Goal: Task Accomplishment & Management: Manage account settings

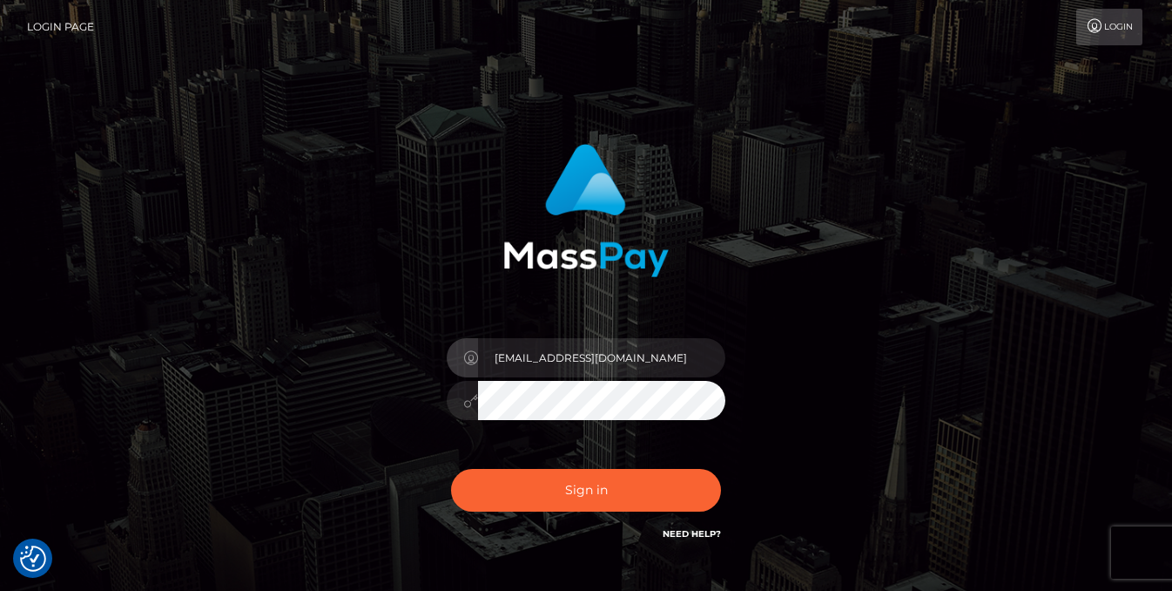
type input "[EMAIL_ADDRESS][DOMAIN_NAME]"
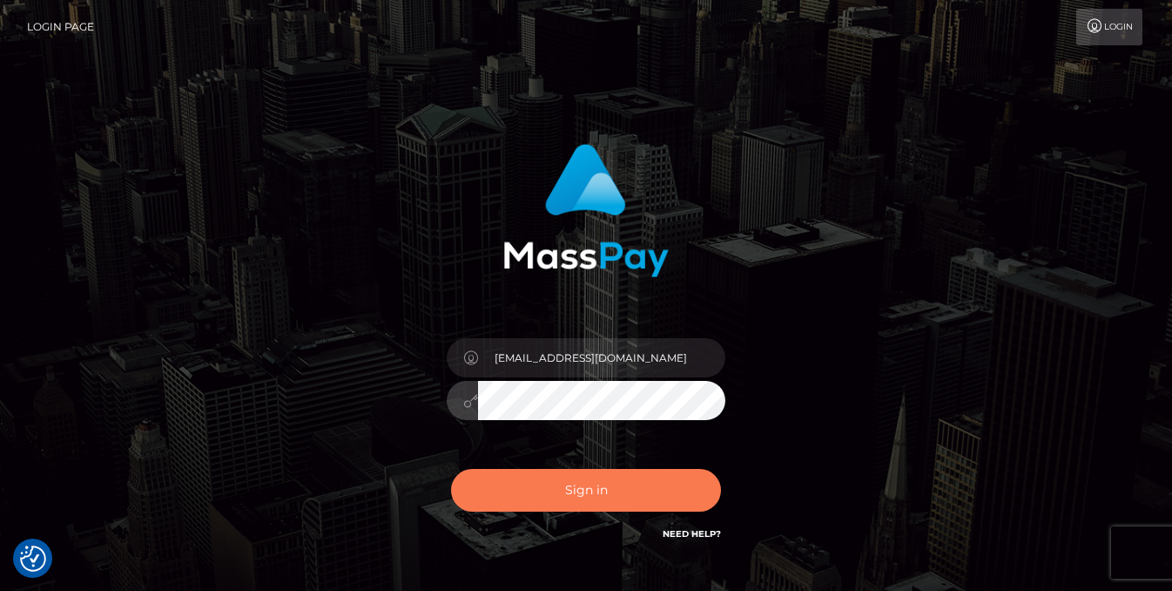
click at [599, 493] on button "Sign in" at bounding box center [586, 490] width 270 height 43
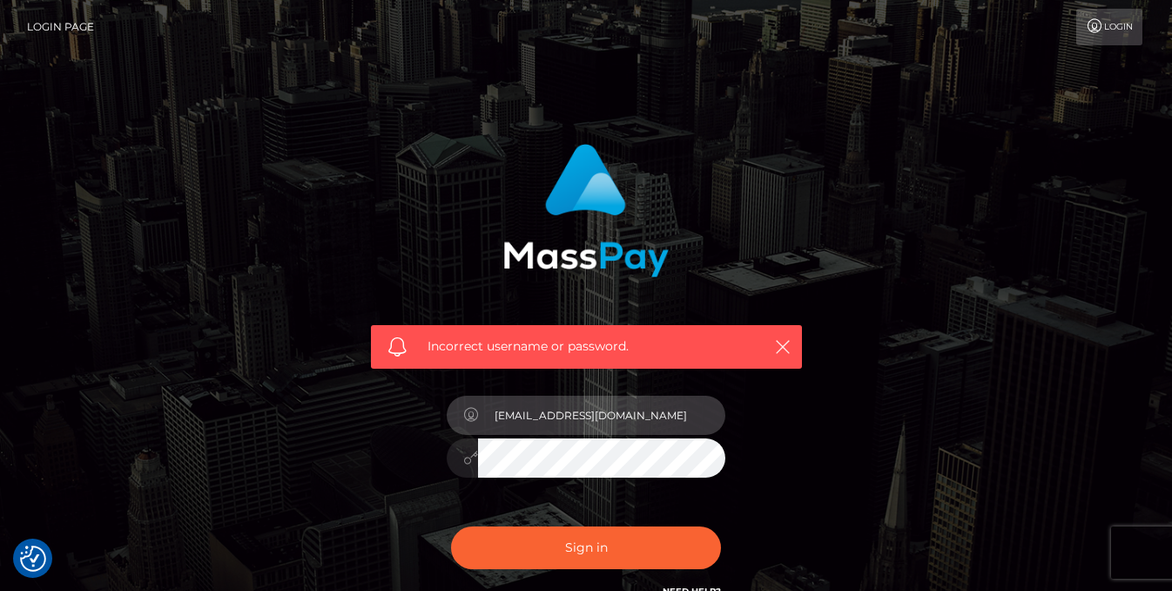
type input "[EMAIL_ADDRESS][DOMAIN_NAME]"
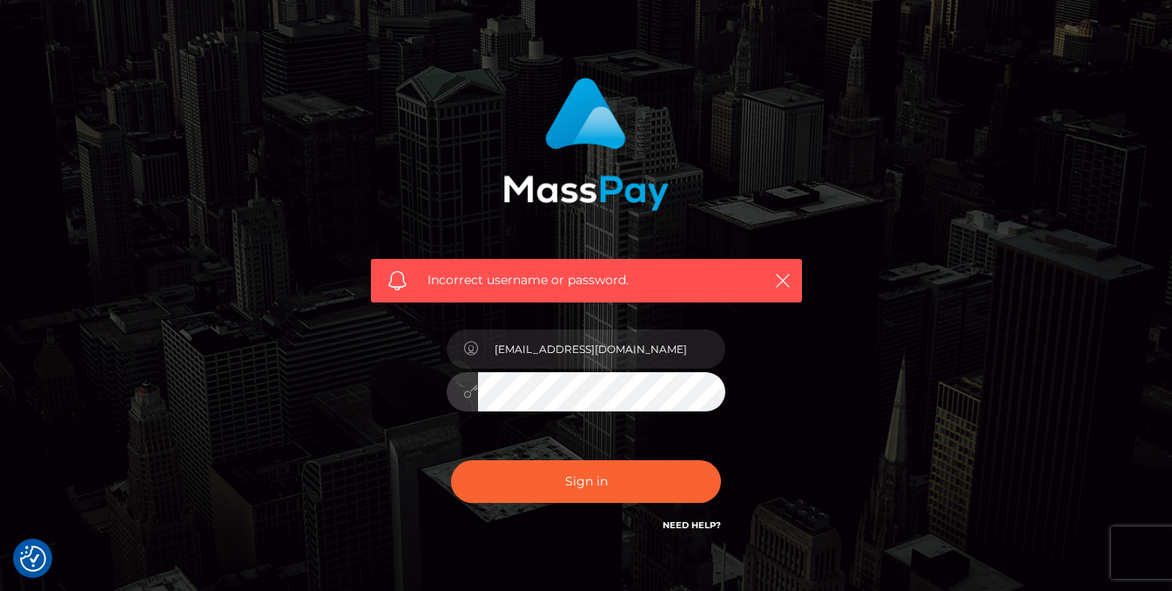
scroll to position [91, 0]
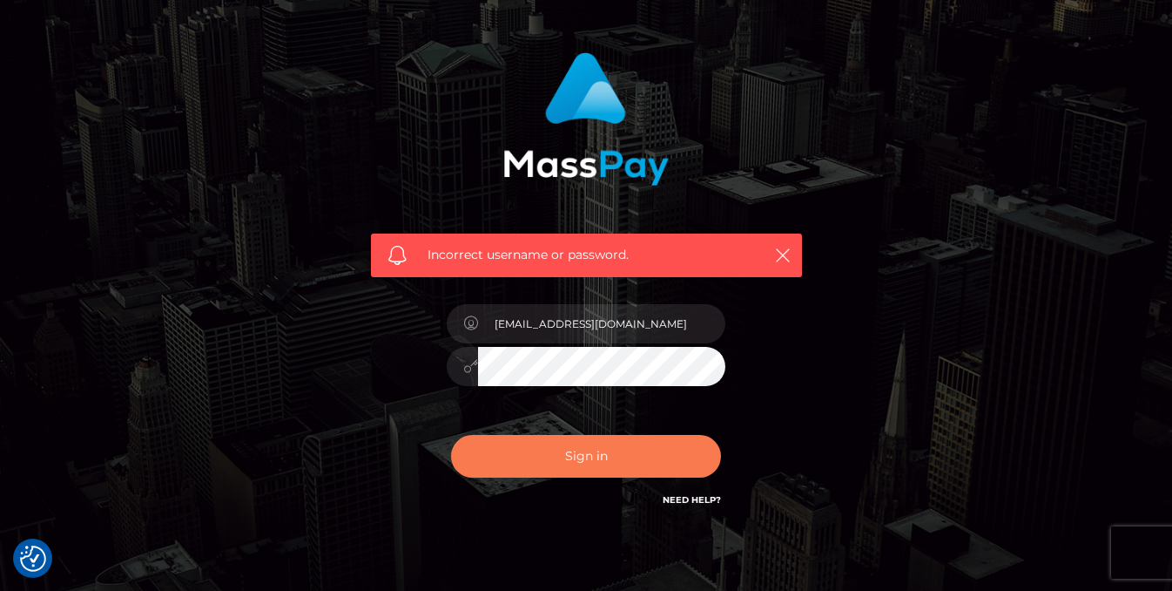
click at [675, 459] on button "Sign in" at bounding box center [586, 456] width 270 height 43
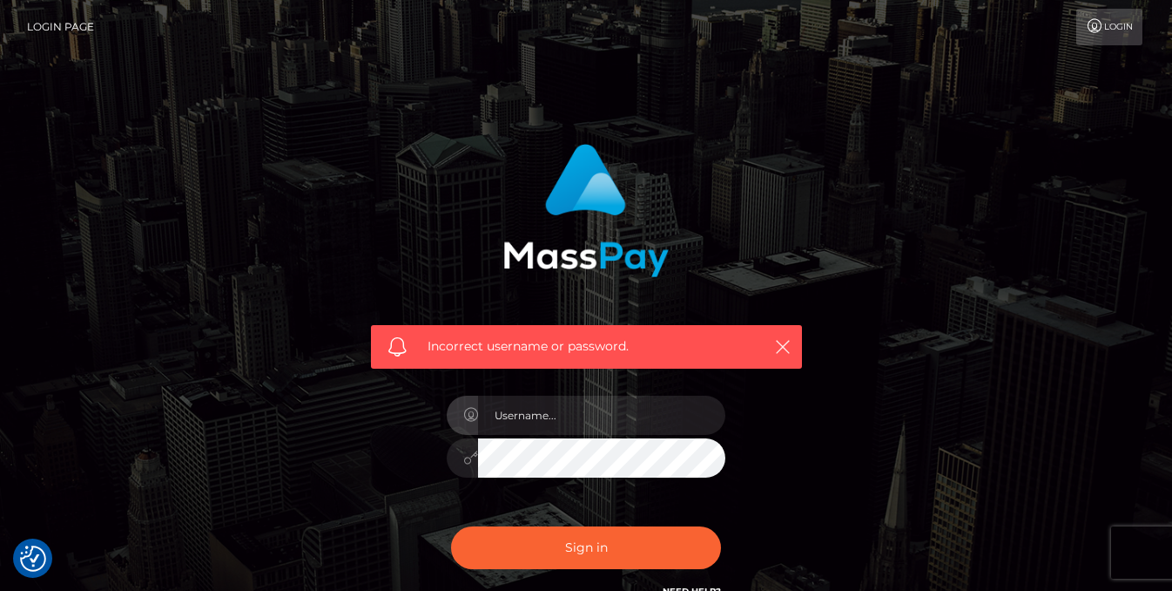
click at [848, 449] on div "Incorrect username or password." at bounding box center [586, 381] width 993 height 501
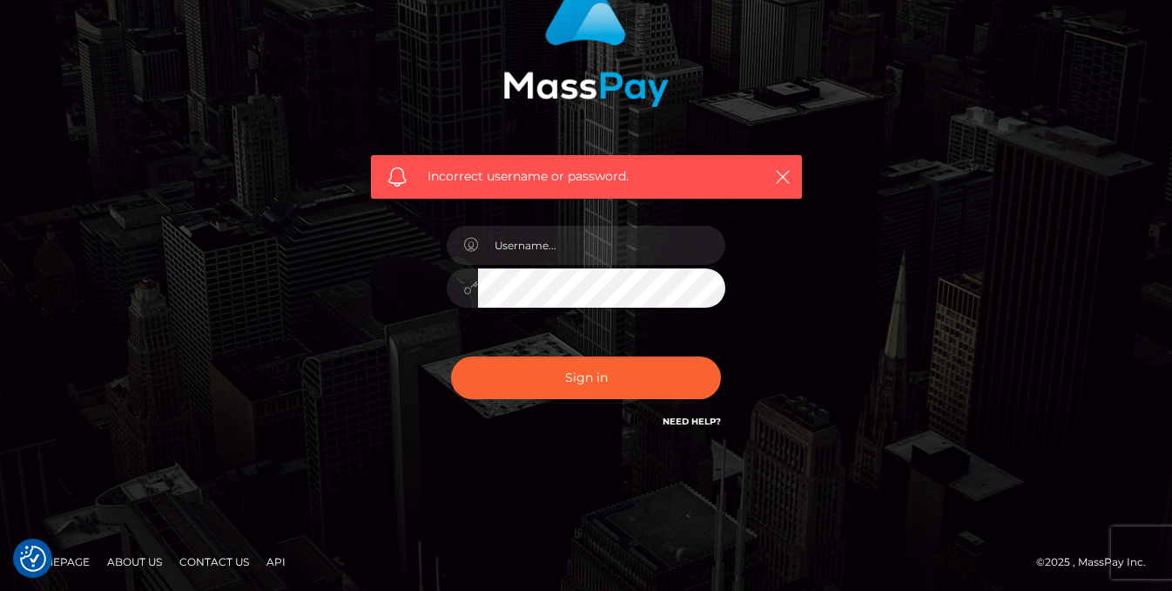
click at [693, 423] on link "Need Help?" at bounding box center [692, 421] width 58 height 11
click at [710, 420] on html "We value your privacy We use cookies to enhance your browsing experience, serve…" at bounding box center [586, 211] width 1172 height 762
click at [788, 183] on icon "button" at bounding box center [782, 176] width 17 height 17
click at [784, 177] on icon "button" at bounding box center [782, 176] width 17 height 17
click at [787, 180] on icon "button" at bounding box center [782, 176] width 17 height 17
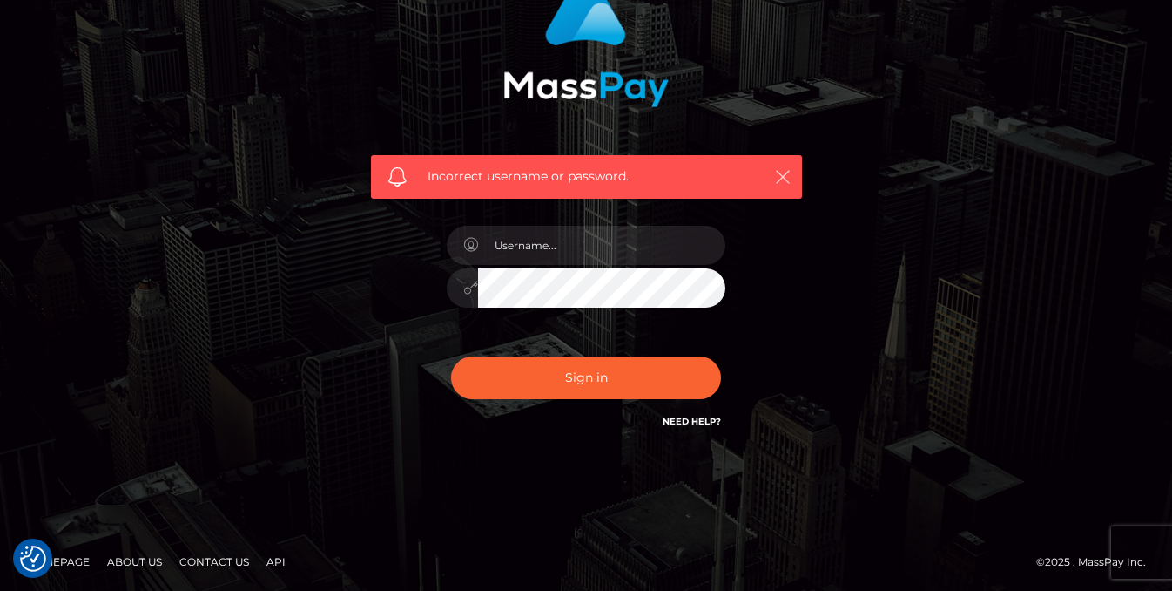
click at [785, 179] on icon "button" at bounding box center [782, 176] width 17 height 17
click at [783, 179] on icon "button" at bounding box center [782, 176] width 17 height 17
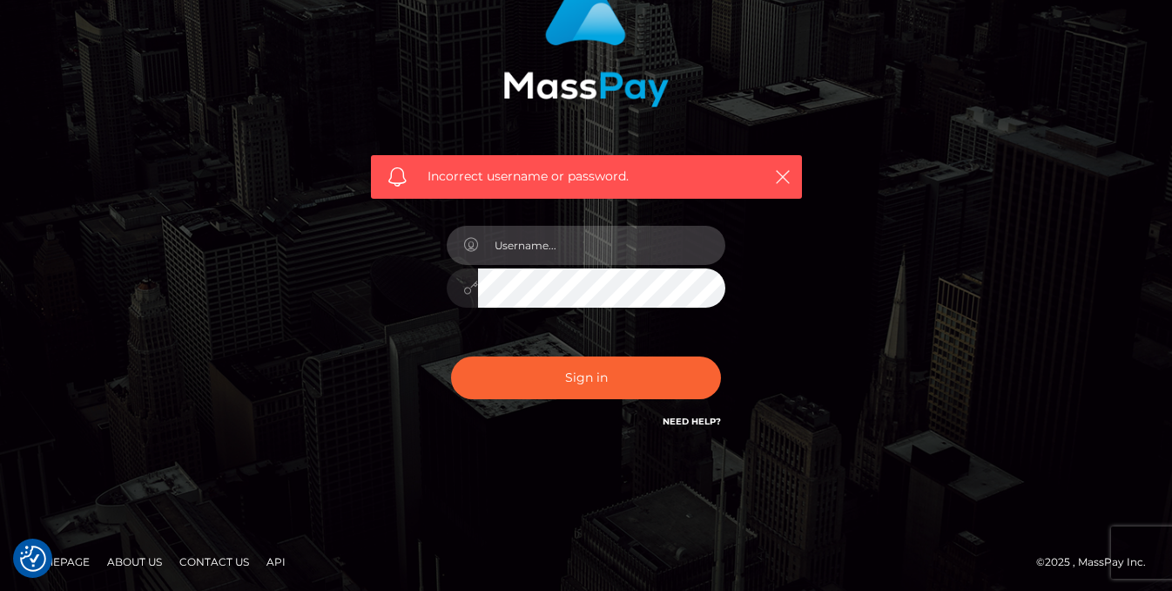
click at [631, 246] on input "text" at bounding box center [601, 245] width 247 height 39
type input "kevinhenrypeart@gmail.com"
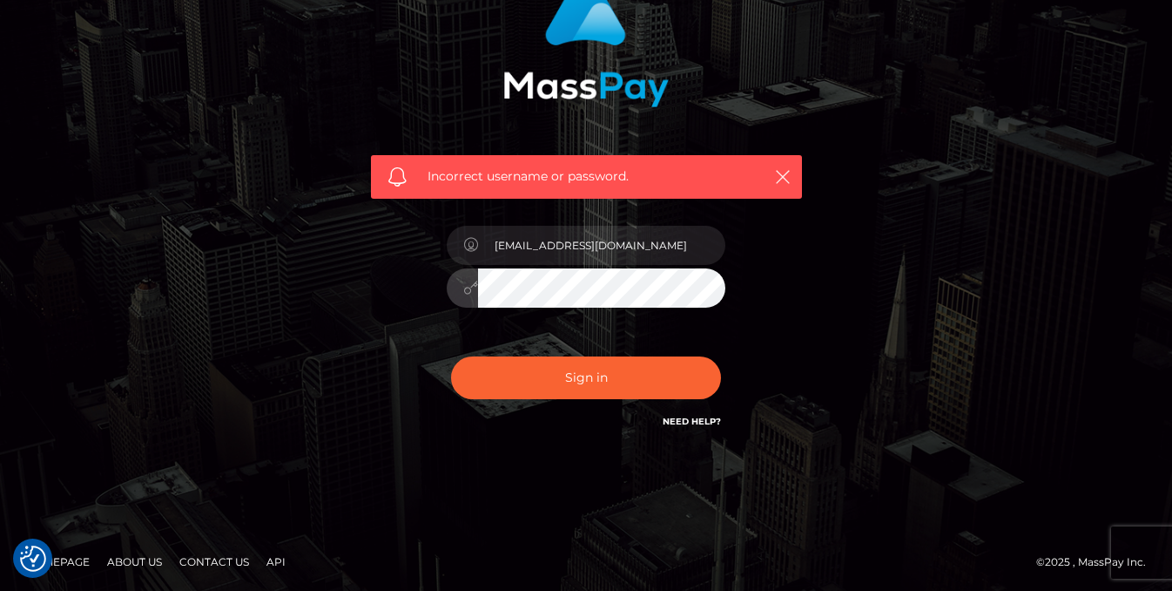
click at [467, 291] on icon at bounding box center [470, 287] width 15 height 14
click at [586, 376] on button "Sign in" at bounding box center [586, 377] width 270 height 43
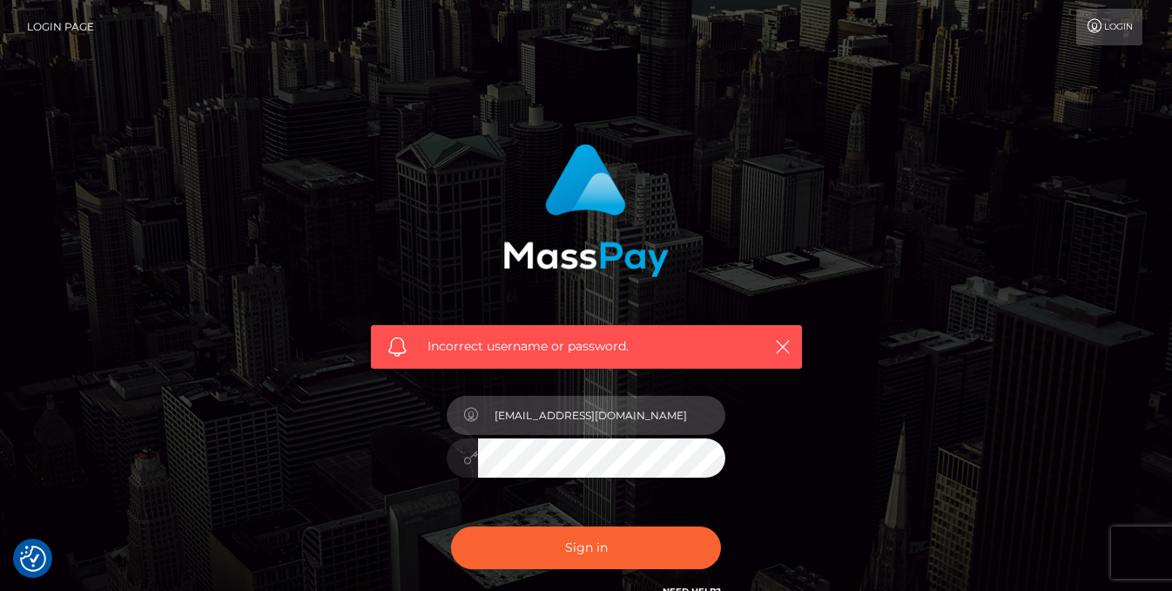
type input "[EMAIL_ADDRESS][DOMAIN_NAME]"
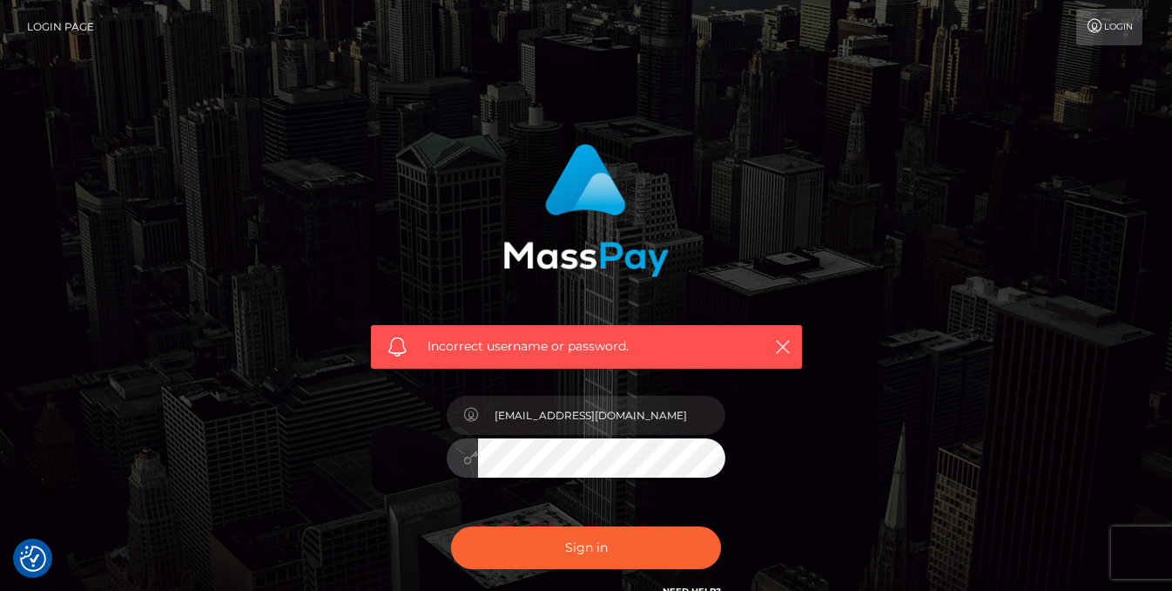
click at [1117, 23] on link "Login" at bounding box center [1110, 27] width 66 height 37
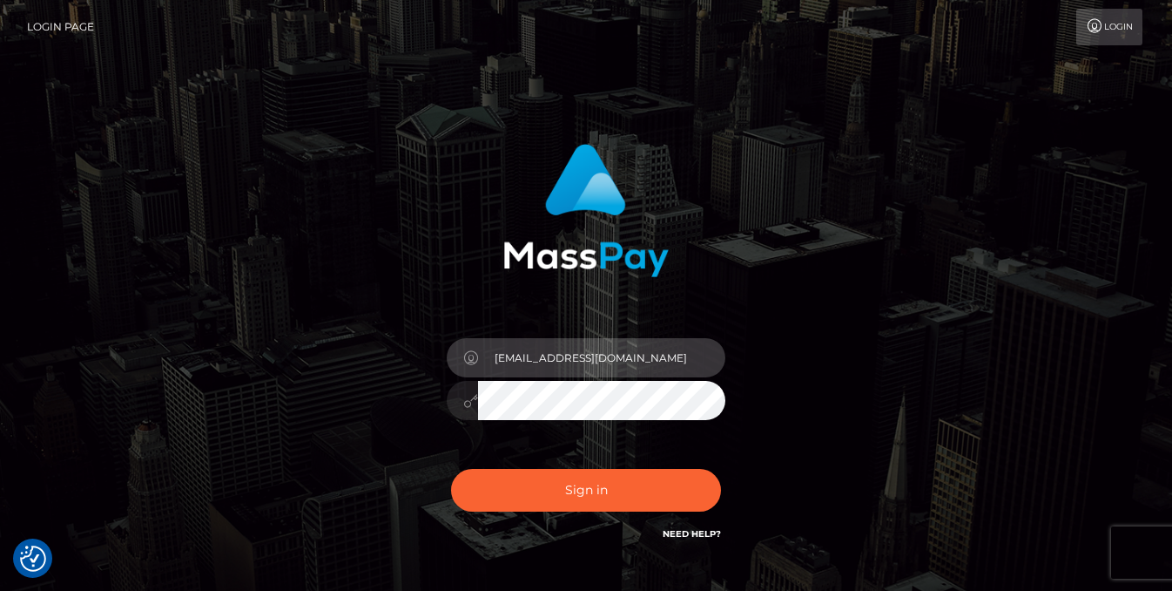
type input "[EMAIL_ADDRESS][DOMAIN_NAME]"
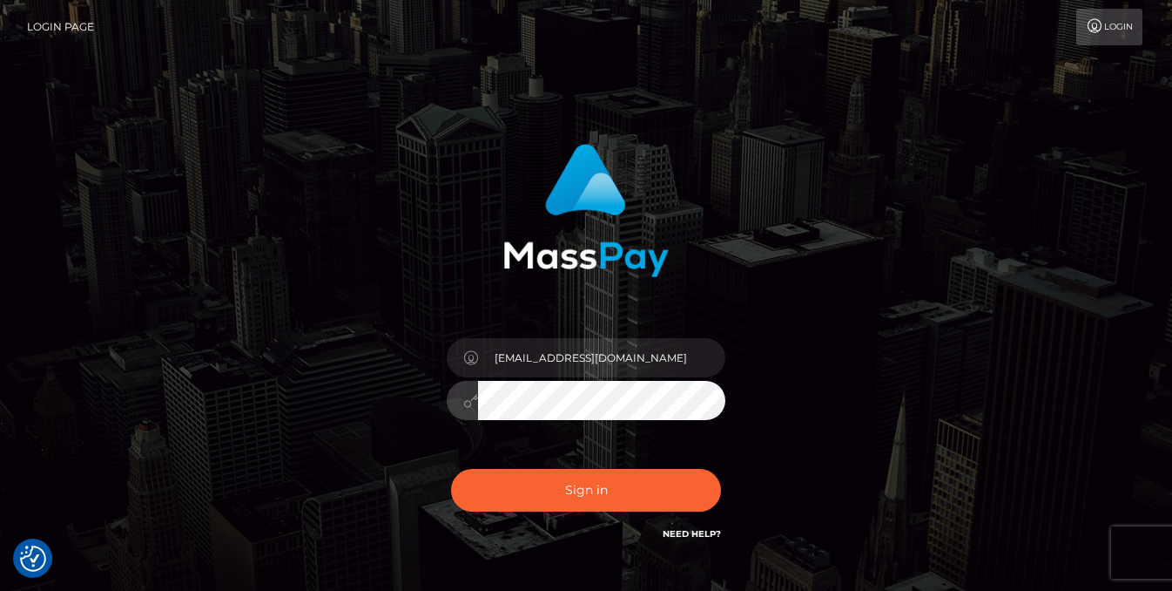
click at [586, 490] on button "Sign in" at bounding box center [586, 490] width 270 height 43
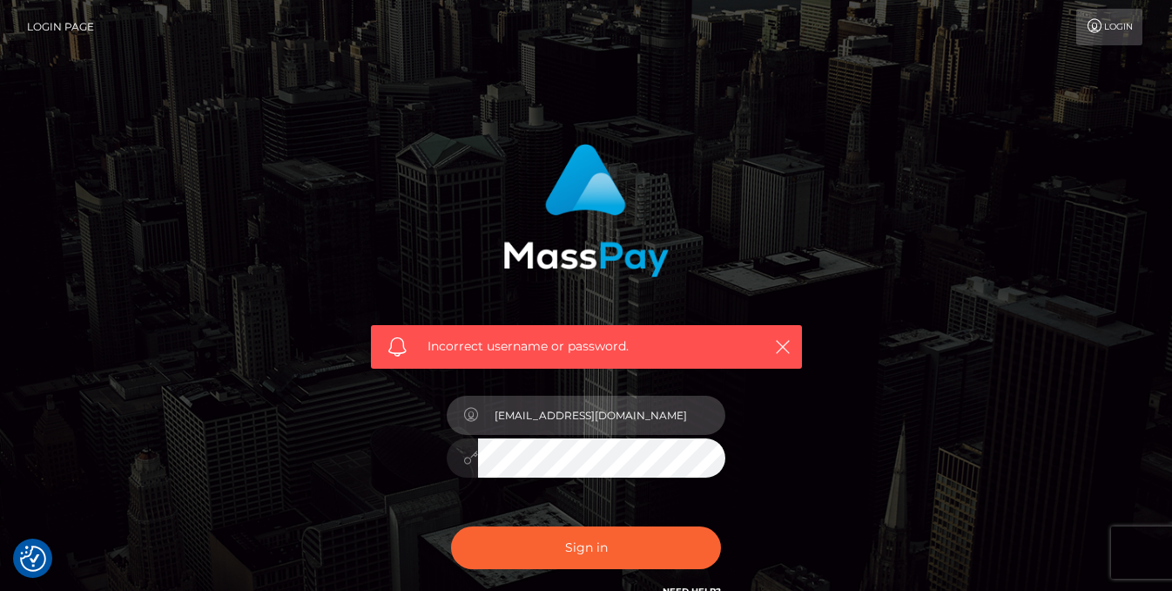
type input "[EMAIL_ADDRESS][DOMAIN_NAME]"
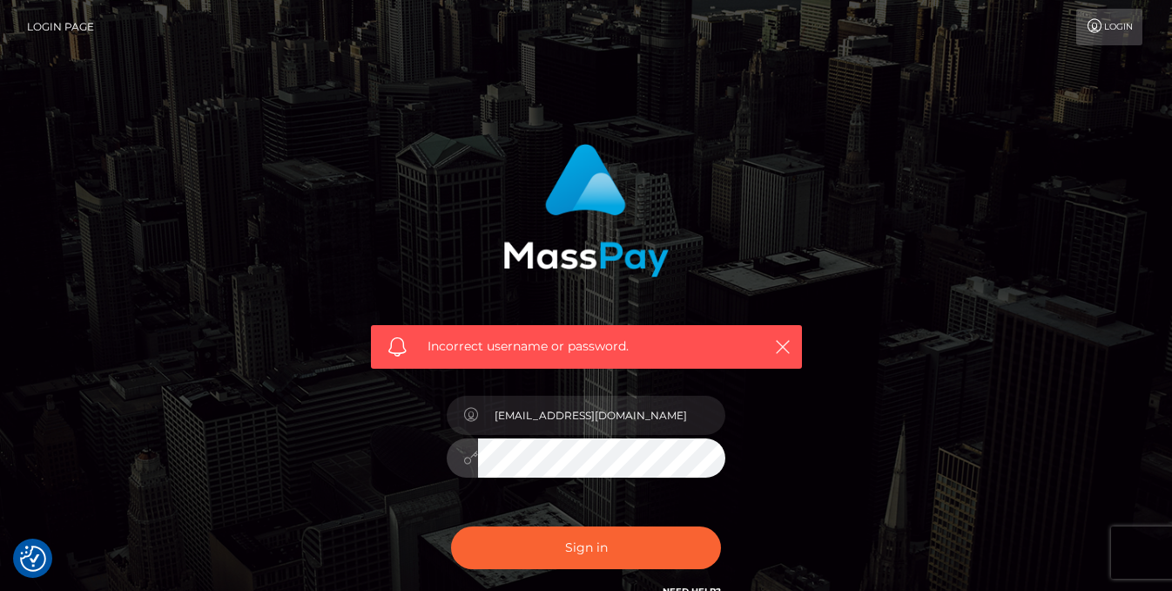
click at [586, 546] on button "Sign in" at bounding box center [586, 547] width 270 height 43
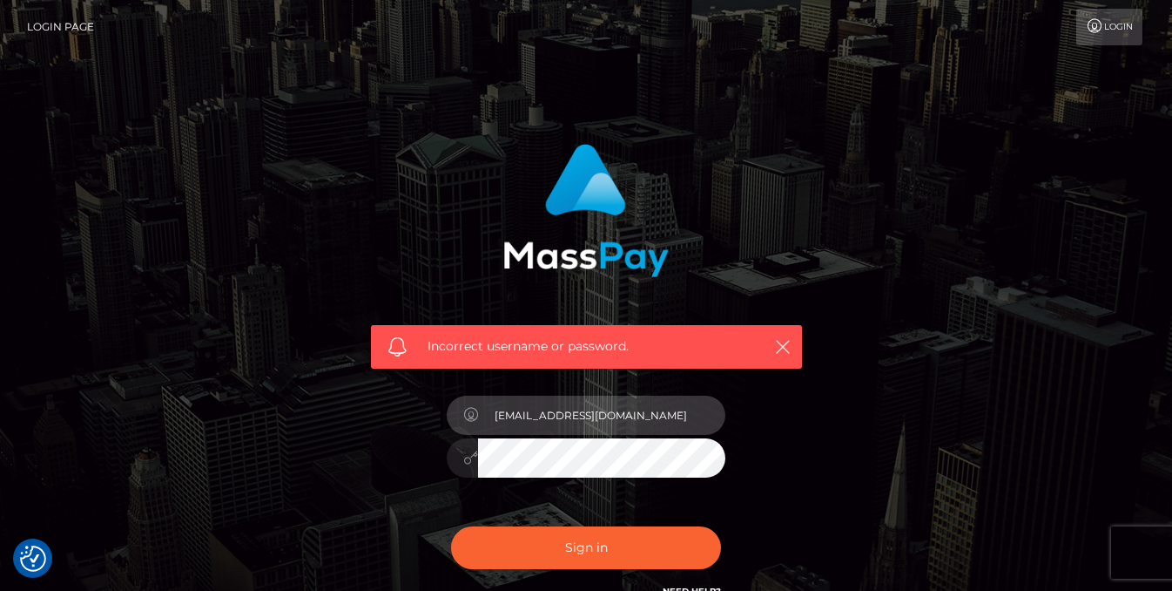
type input "[EMAIL_ADDRESS][DOMAIN_NAME]"
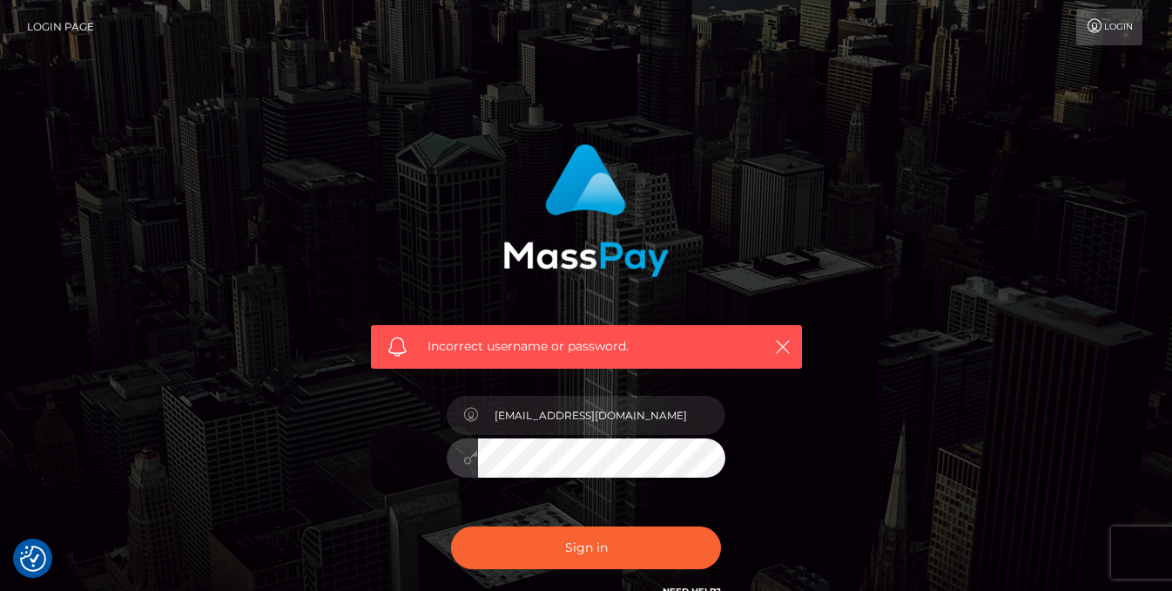
click at [586, 546] on button "Sign in" at bounding box center [586, 547] width 270 height 43
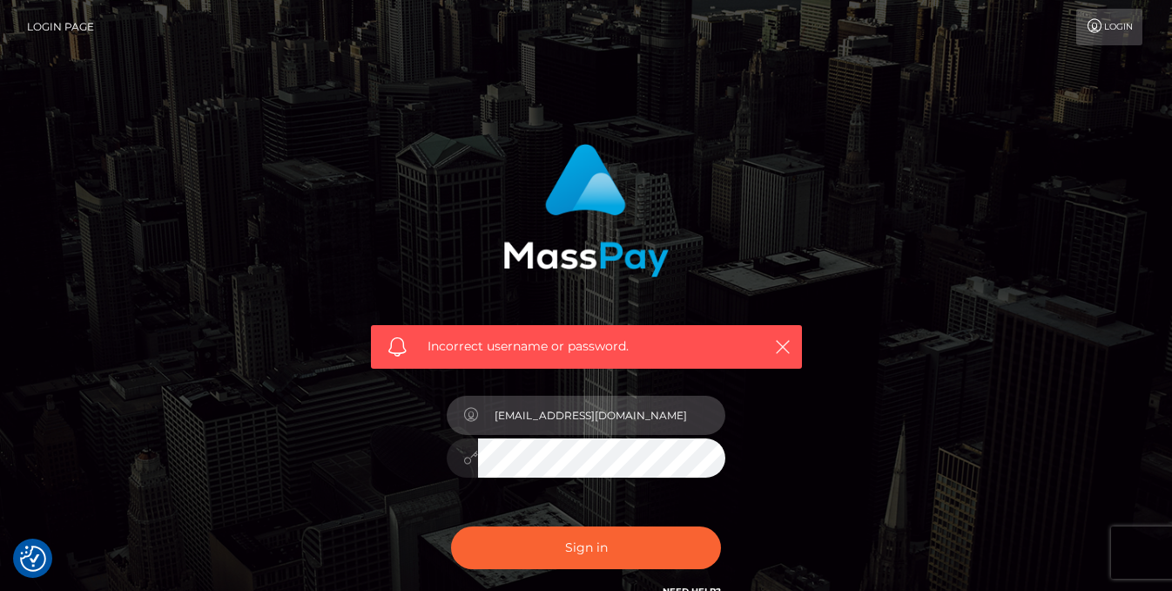
type input "[EMAIL_ADDRESS][DOMAIN_NAME]"
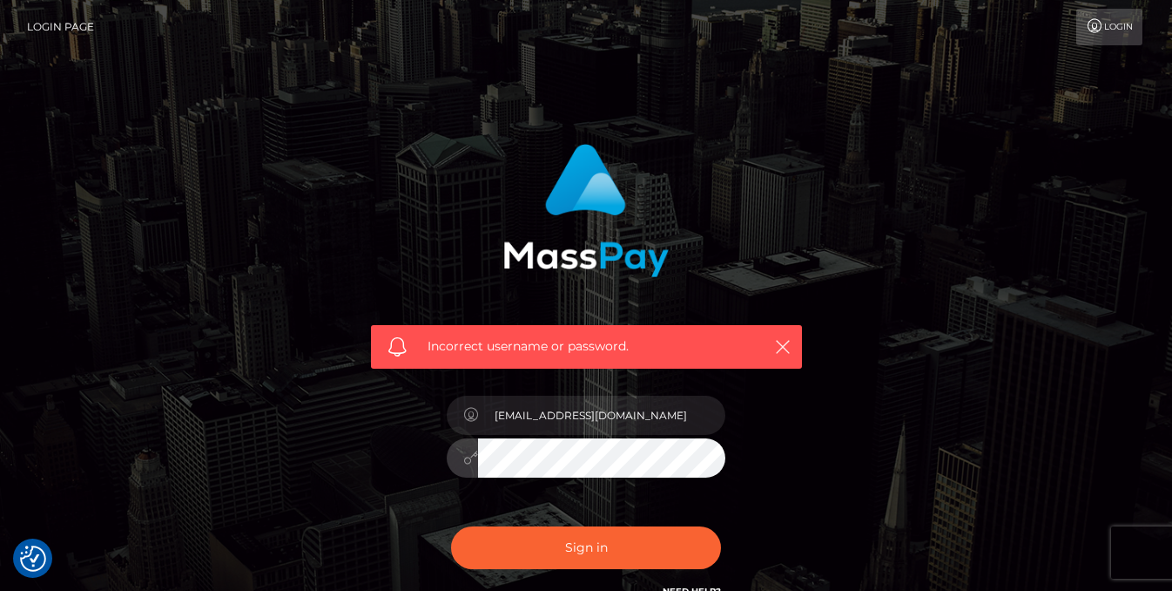
click at [586, 546] on button "Sign in" at bounding box center [586, 547] width 270 height 43
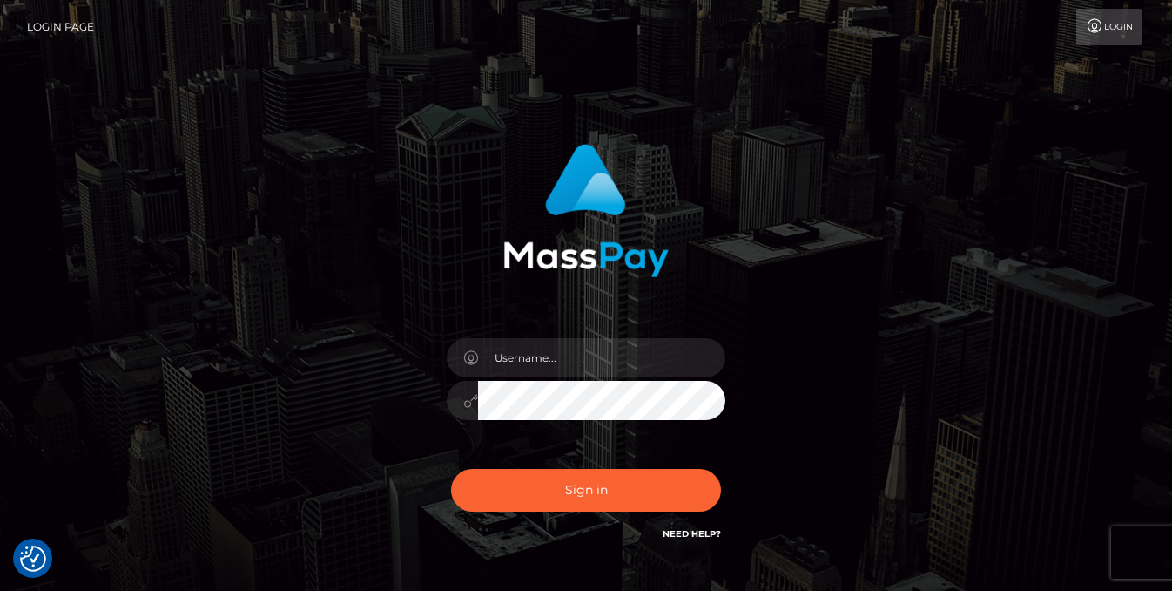
click at [64, 28] on link "Login Page" at bounding box center [60, 27] width 67 height 37
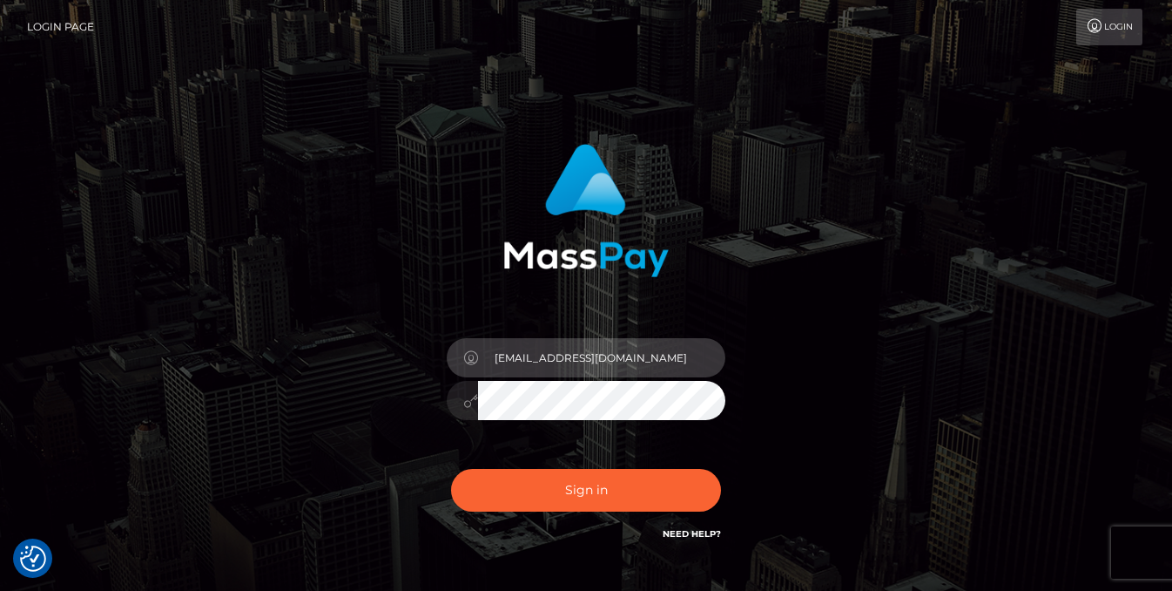
type input "[EMAIL_ADDRESS][DOMAIN_NAME]"
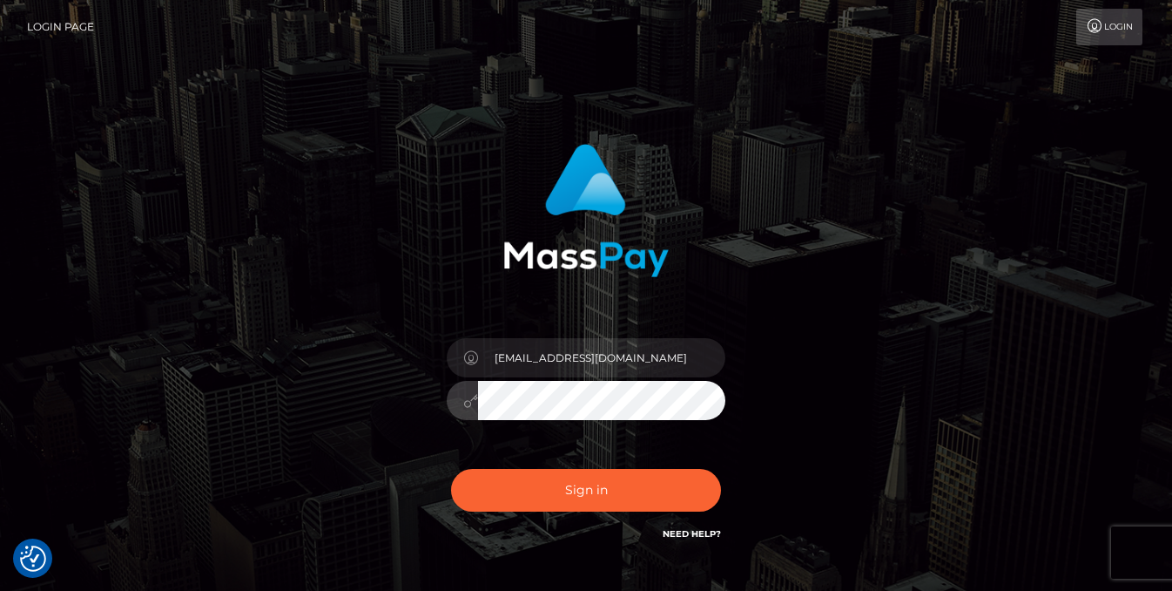
click at [586, 490] on button "Sign in" at bounding box center [586, 490] width 270 height 43
